Goal: Task Accomplishment & Management: Use online tool/utility

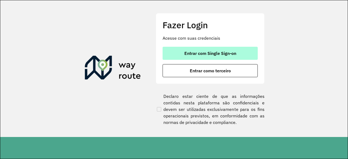
click at [206, 51] on span "Entrar com Single Sign-on" at bounding box center [210, 53] width 52 height 4
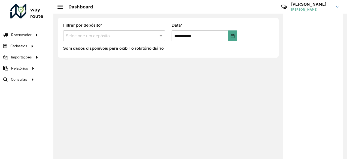
click at [297, 46] on div at bounding box center [313, 89] width 60 height 150
click at [306, 52] on div at bounding box center [313, 89] width 60 height 150
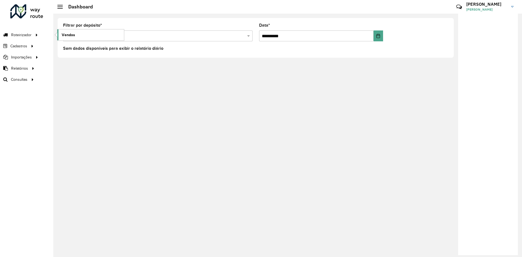
click at [83, 34] on link "Vendas" at bounding box center [90, 34] width 67 height 11
click at [113, 26] on div "Filtrar por depósito * Selecione um depósito" at bounding box center [158, 32] width 190 height 18
click at [114, 34] on input "text" at bounding box center [152, 36] width 173 height 7
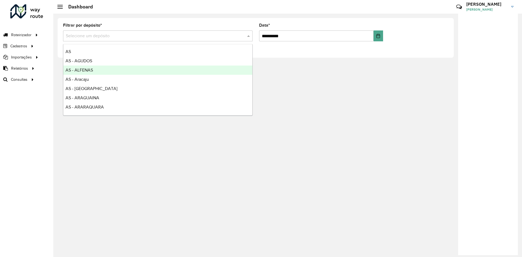
click at [346, 16] on div "**********" at bounding box center [255, 38] width 405 height 48
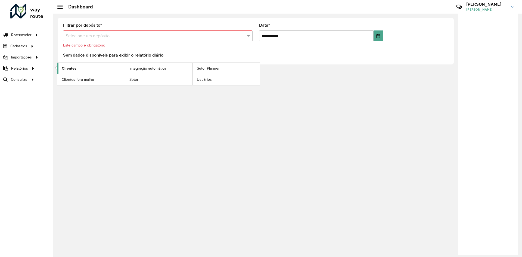
click at [74, 66] on span "Clientes" at bounding box center [69, 69] width 15 height 6
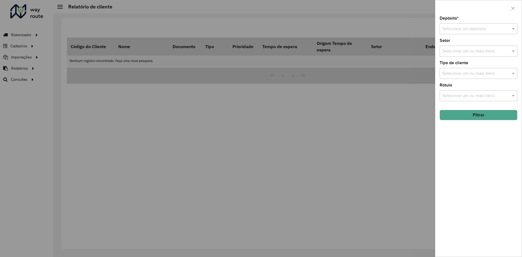
click at [346, 29] on input "text" at bounding box center [473, 29] width 61 height 7
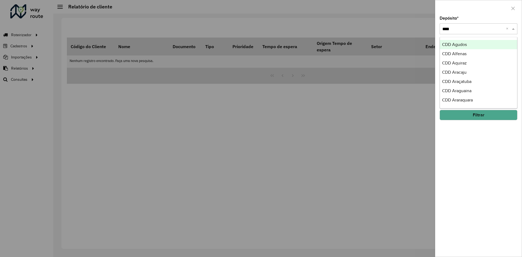
type input "*****"
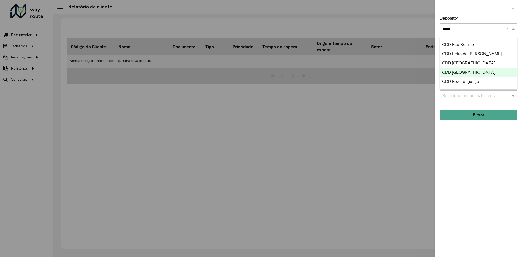
click at [346, 71] on span "CDD [GEOGRAPHIC_DATA]" at bounding box center [468, 72] width 53 height 5
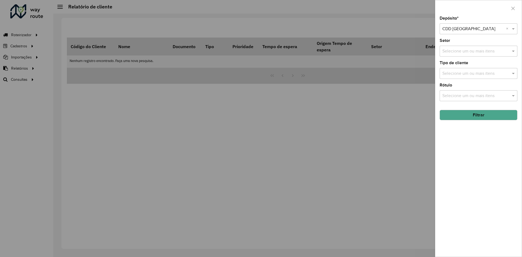
click at [346, 113] on button "Filtrar" at bounding box center [479, 115] width 78 height 10
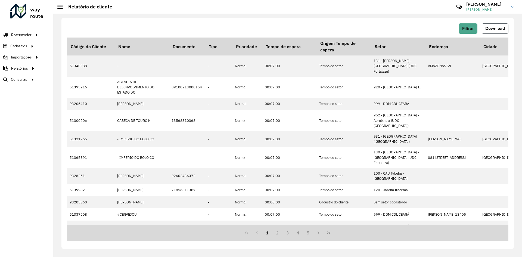
click at [346, 30] on span "Download" at bounding box center [496, 28] width 20 height 5
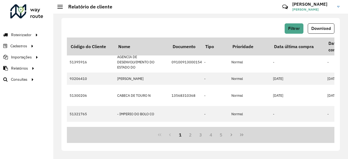
scroll to position [0, 835]
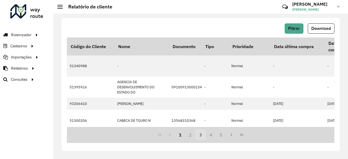
click at [205, 137] on button "3" at bounding box center [201, 135] width 10 height 10
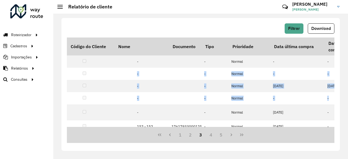
drag, startPoint x: 335, startPoint y: 57, endPoint x: 335, endPoint y: 103, distance: 45.2
click at [335, 103] on div "Filtrar Download Código do Cliente Nome Documento Tipo Prioridade Tempo de espe…" at bounding box center [200, 84] width 279 height 133
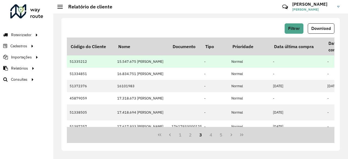
click at [317, 63] on td "-" at bounding box center [297, 61] width 54 height 12
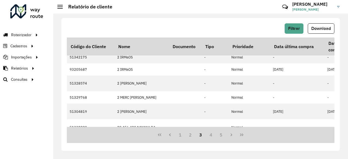
scroll to position [204, 835]
